Goal: Find specific page/section: Find specific page/section

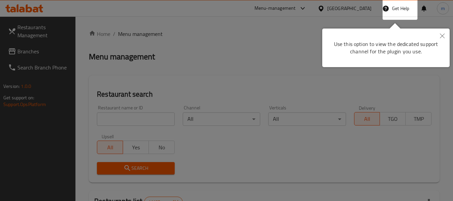
drag, startPoint x: 442, startPoint y: 34, endPoint x: 412, endPoint y: 53, distance: 35.9
click at [442, 34] on icon "Close" at bounding box center [442, 36] width 5 height 5
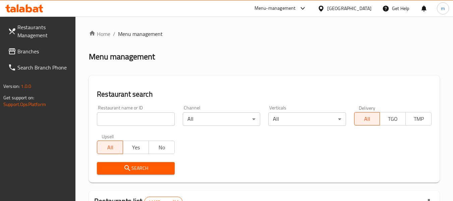
click at [29, 55] on span "Branches" at bounding box center [43, 51] width 53 height 8
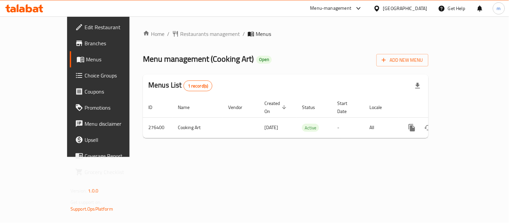
click at [180, 38] on span "Restaurants management" at bounding box center [210, 34] width 60 height 8
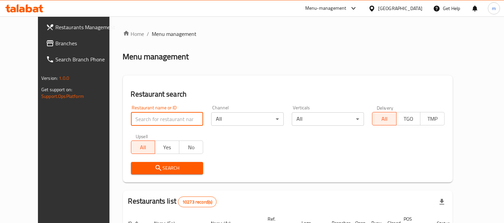
click at [149, 118] on input "search" at bounding box center [167, 118] width 72 height 13
paste input "628028"
type input "628028"
click button "Search" at bounding box center [167, 168] width 72 height 12
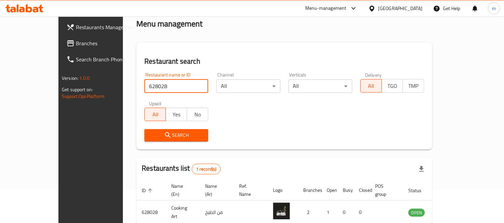
scroll to position [63, 0]
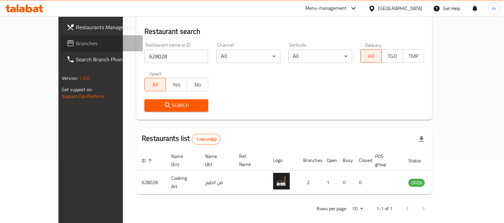
click at [76, 43] on span "Branches" at bounding box center [106, 43] width 61 height 8
